Goal: Information Seeking & Learning: Check status

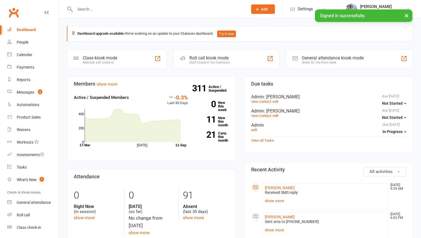
click at [82, 8] on input "text" at bounding box center [158, 9] width 171 height 8
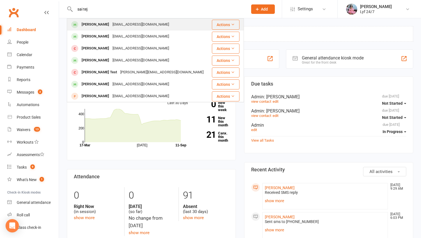
type input "sai tej"
click at [84, 23] on div "[PERSON_NAME]" at bounding box center [95, 25] width 31 height 8
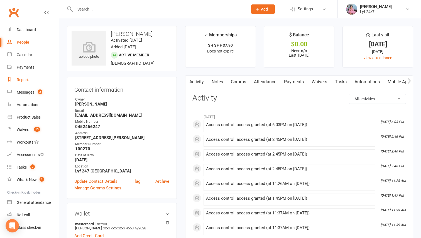
click at [21, 77] on link "Reports" at bounding box center [32, 80] width 51 height 13
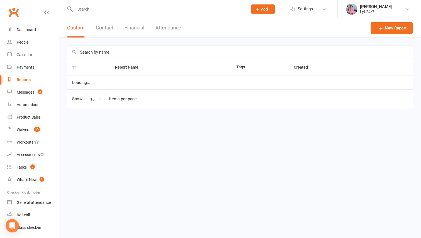
select select "100"
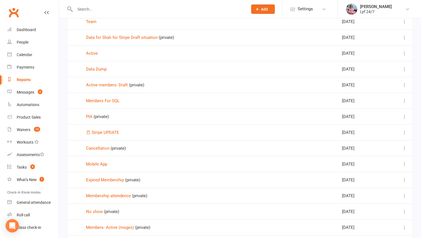
scroll to position [65, 0]
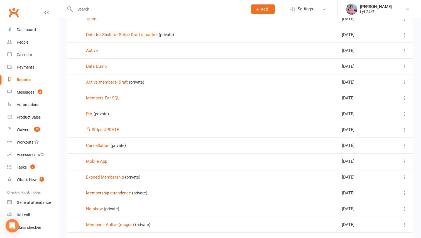
click at [104, 192] on link "Membership attendence" at bounding box center [108, 193] width 45 height 5
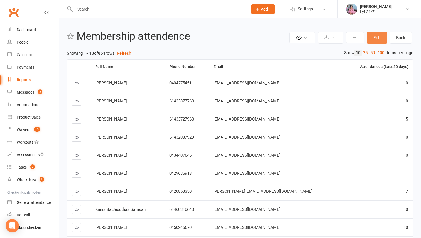
click at [372, 38] on button "Edit" at bounding box center [377, 38] width 20 height 12
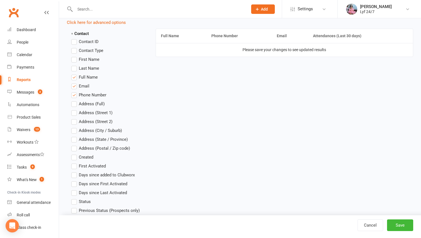
scroll to position [128, 0]
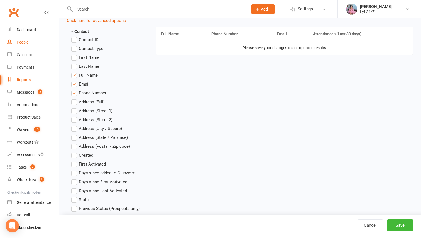
click at [24, 40] on link "People" at bounding box center [32, 42] width 51 height 13
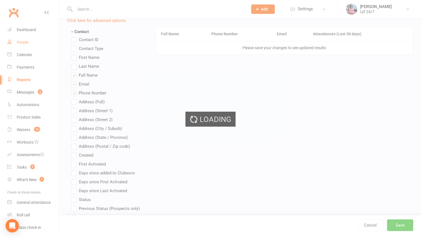
select select "100"
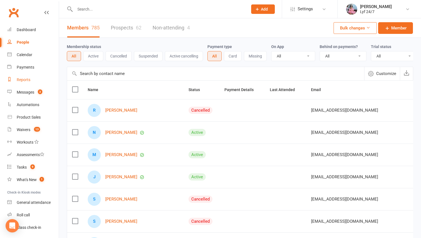
click at [24, 81] on div "Reports" at bounding box center [24, 80] width 14 height 4
select select "100"
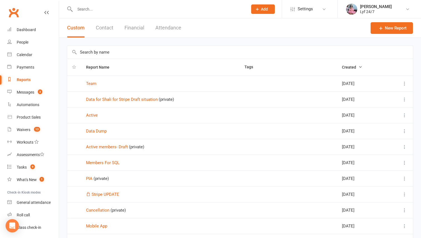
click at [163, 25] on button "Attendance" at bounding box center [168, 27] width 26 height 19
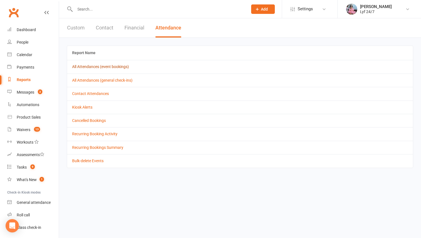
click at [97, 67] on link "All Attendances (event bookings)" at bounding box center [100, 67] width 57 height 4
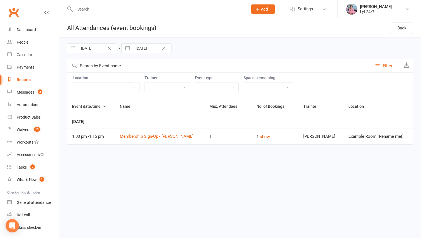
click at [95, 51] on input "[DATE]" at bounding box center [97, 48] width 39 height 9
select select "6"
select select "2025"
select select "7"
select select "2025"
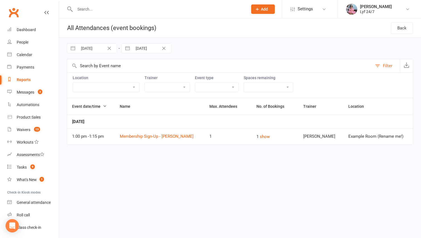
select select "8"
select select "2025"
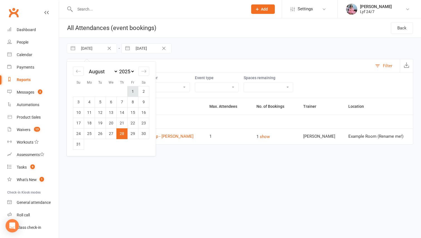
click at [132, 91] on td "1" at bounding box center [132, 91] width 11 height 11
type input "[DATE]"
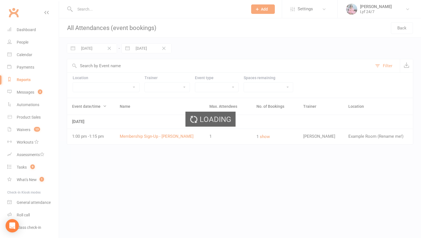
click at [151, 46] on ui-view "Prospect Member Non-attending contact Class / event Appointment Task Membership…" at bounding box center [210, 76] width 421 height 151
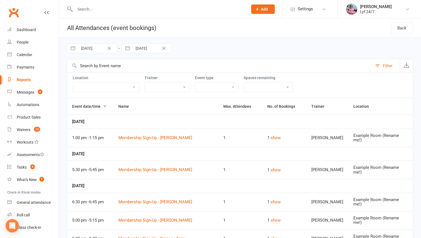
click at [151, 46] on input "[DATE]" at bounding box center [151, 48] width 39 height 9
select select "7"
select select "2025"
select select "8"
select select "2025"
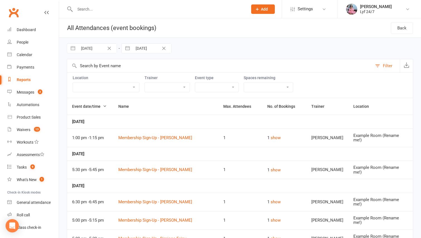
select select "9"
select select "2025"
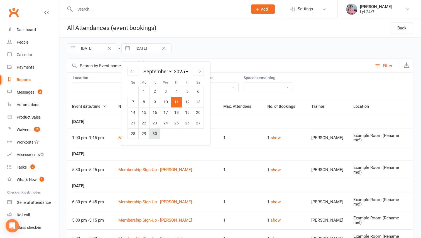
click at [153, 136] on td "30" at bounding box center [154, 134] width 11 height 11
type input "[DATE]"
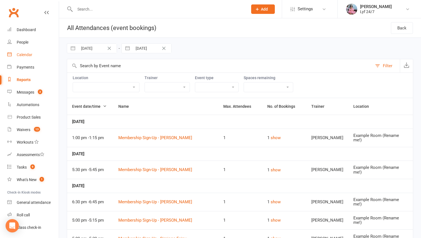
click at [29, 53] on div "Calendar" at bounding box center [25, 55] width 16 height 4
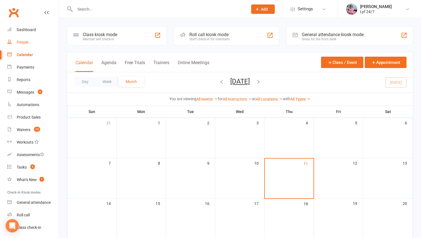
click at [27, 44] on div "People" at bounding box center [23, 42] width 12 height 4
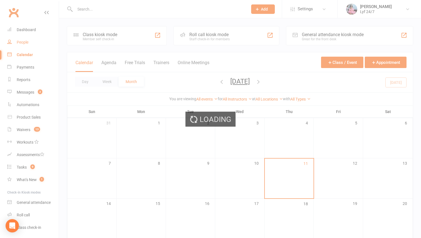
select select "100"
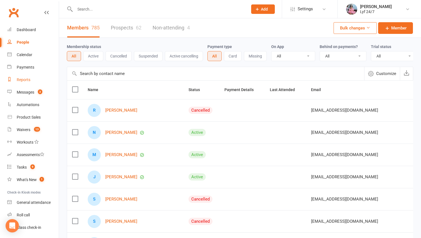
click at [26, 79] on div "Reports" at bounding box center [24, 80] width 14 height 4
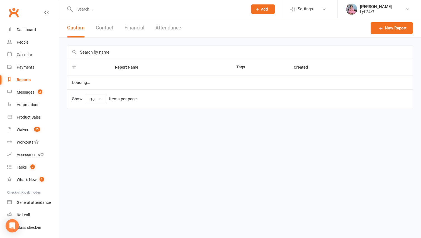
select select "100"
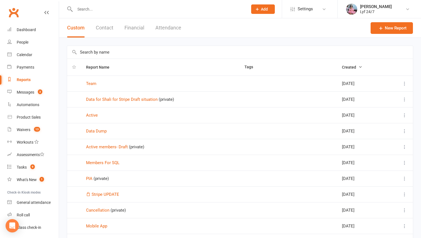
click at [165, 26] on button "Attendance" at bounding box center [168, 27] width 26 height 19
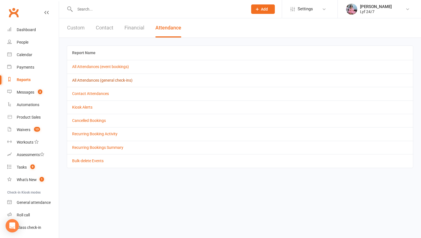
click at [104, 80] on link "All Attendances (general check-ins)" at bounding box center [102, 80] width 60 height 4
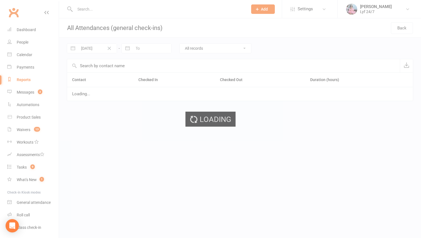
click at [95, 46] on div "Loading" at bounding box center [210, 119] width 421 height 238
click at [94, 47] on div "Loading" at bounding box center [210, 119] width 421 height 238
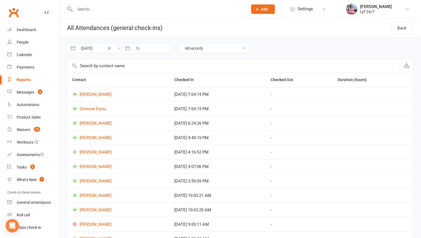
click at [93, 47] on input "[DATE]" at bounding box center [97, 48] width 39 height 9
select select "6"
select select "2025"
select select "7"
select select "2025"
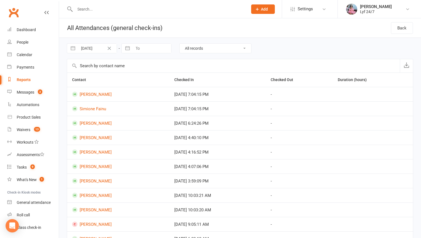
select select "8"
select select "2025"
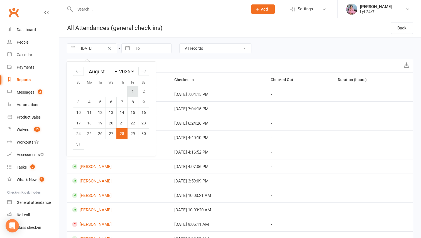
click at [131, 90] on td "1" at bounding box center [132, 91] width 11 height 11
type input "[DATE]"
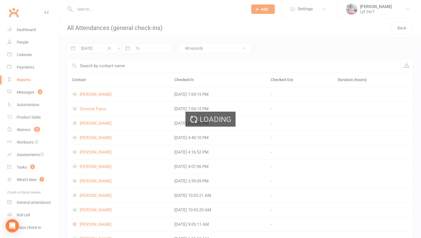
click at [143, 49] on div "Loading" at bounding box center [210, 119] width 421 height 238
click at [140, 47] on div "Loading" at bounding box center [210, 119] width 421 height 238
click at [141, 48] on div "Loading" at bounding box center [210, 119] width 421 height 238
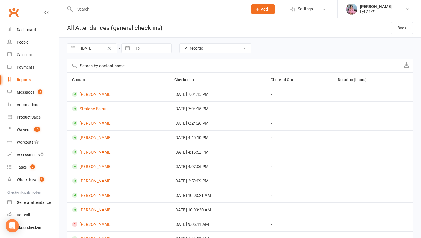
click at [141, 48] on input "To" at bounding box center [151, 48] width 39 height 9
select select "7"
select select "2025"
select select "8"
select select "2025"
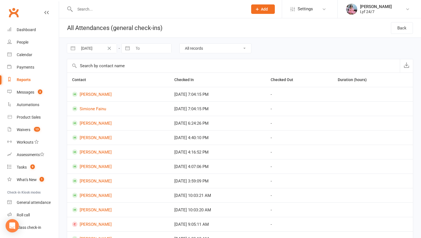
select select "9"
select select "2025"
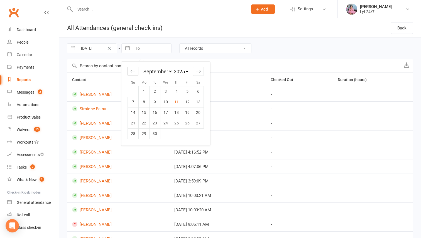
click at [132, 73] on icon "Move backward to switch to the previous month." at bounding box center [132, 71] width 5 height 5
select select "6"
select select "2025"
click at [134, 143] on td "31" at bounding box center [133, 144] width 11 height 11
type input "[DATE]"
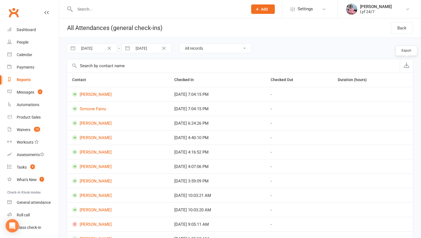
click at [406, 65] on icon "button" at bounding box center [406, 65] width 6 height 6
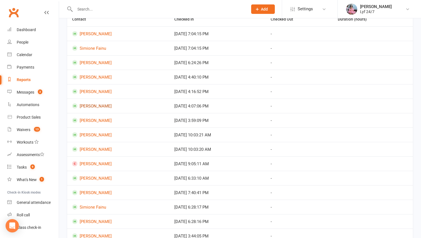
scroll to position [172, 0]
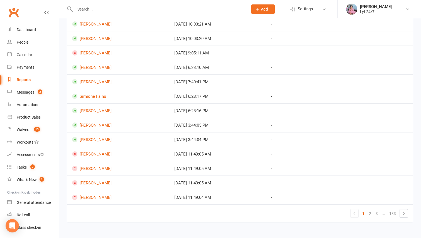
click at [102, 10] on input "text" at bounding box center [158, 9] width 171 height 8
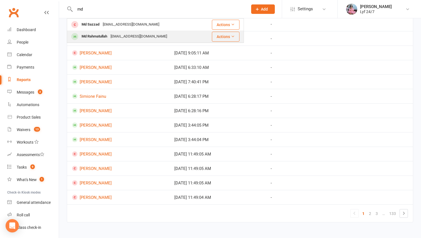
type input "md"
click at [105, 31] on div "Md Rahmatullah [EMAIL_ADDRESS][DOMAIN_NAME]" at bounding box center [134, 36] width 134 height 11
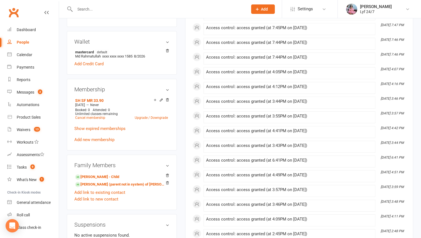
scroll to position [156, 0]
